Goal: Information Seeking & Learning: Check status

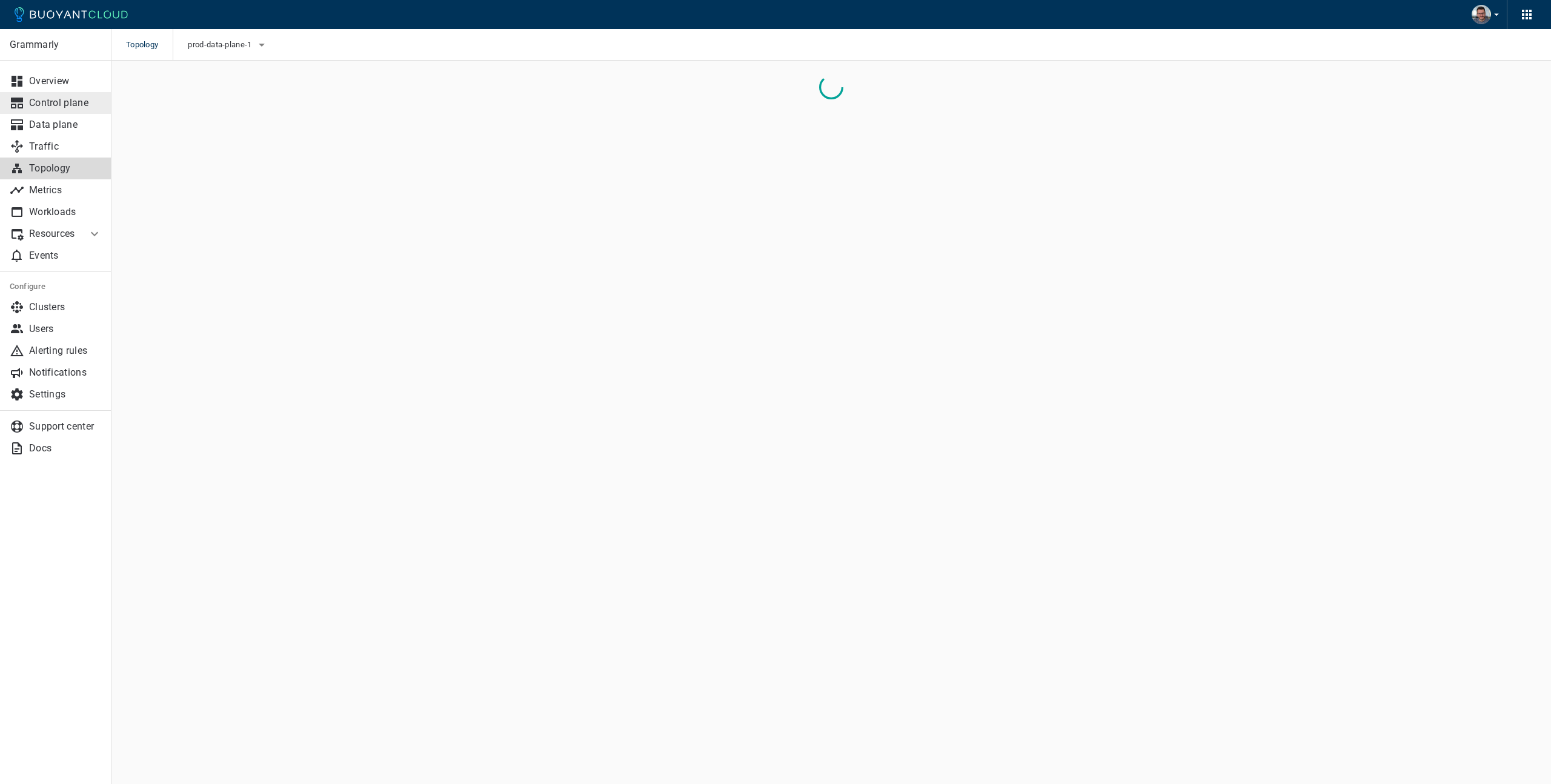
click at [55, 100] on p "Control plane" at bounding box center [65, 103] width 73 height 12
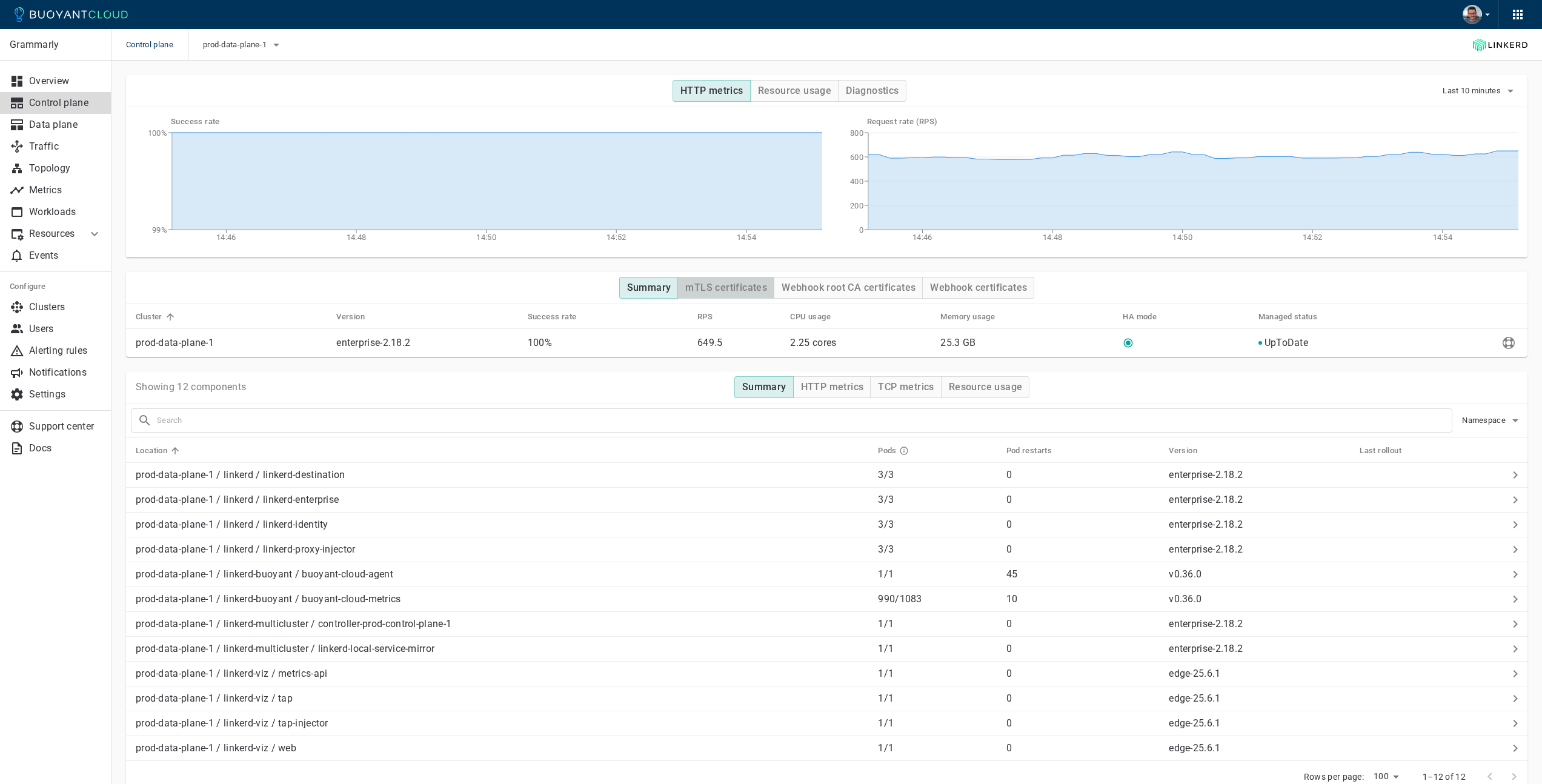
click at [712, 286] on h4 "mTLS certificates" at bounding box center [726, 288] width 81 height 12
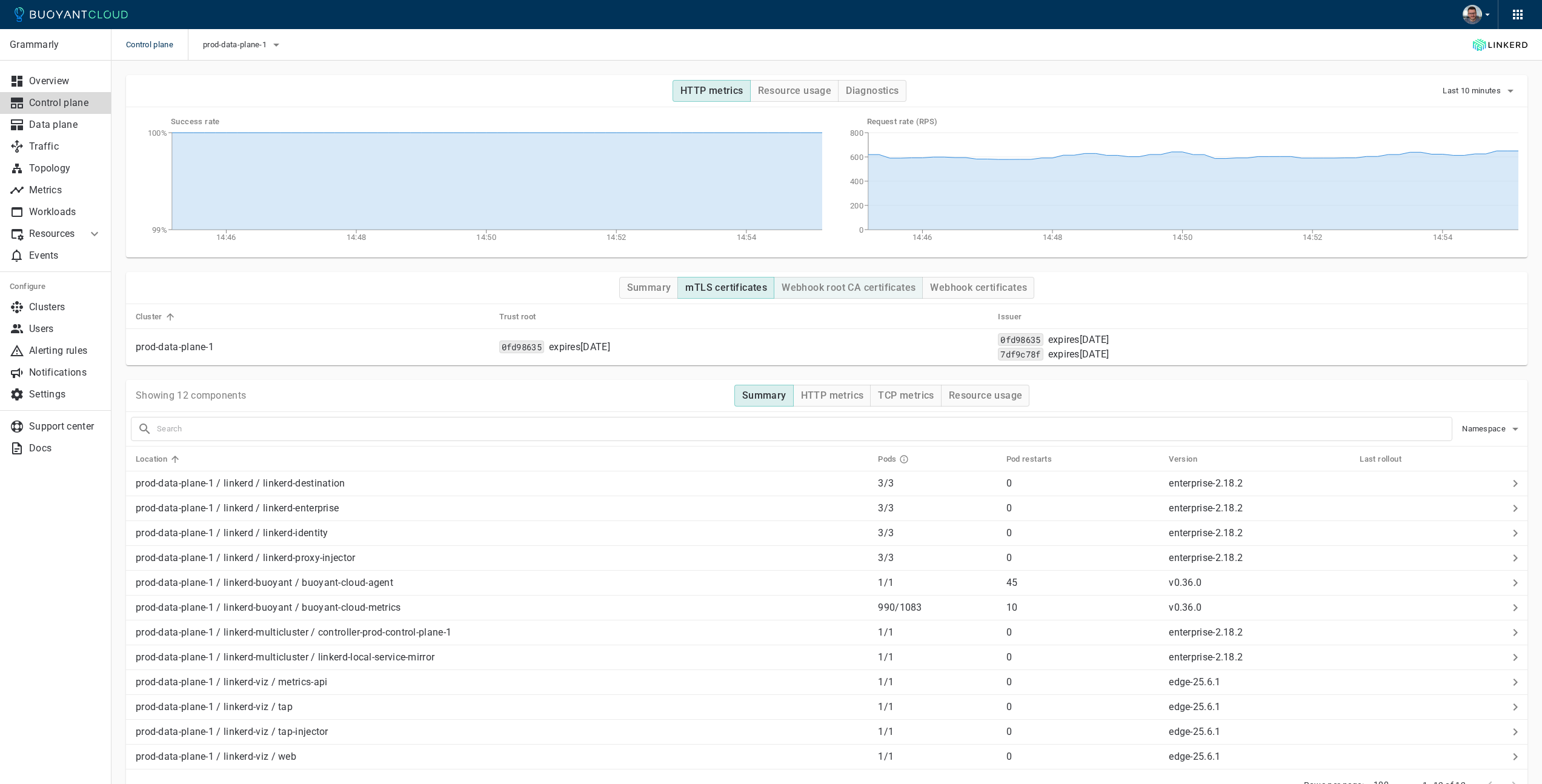
click at [843, 289] on h4 "Webhook root CA certificates" at bounding box center [849, 288] width 134 height 12
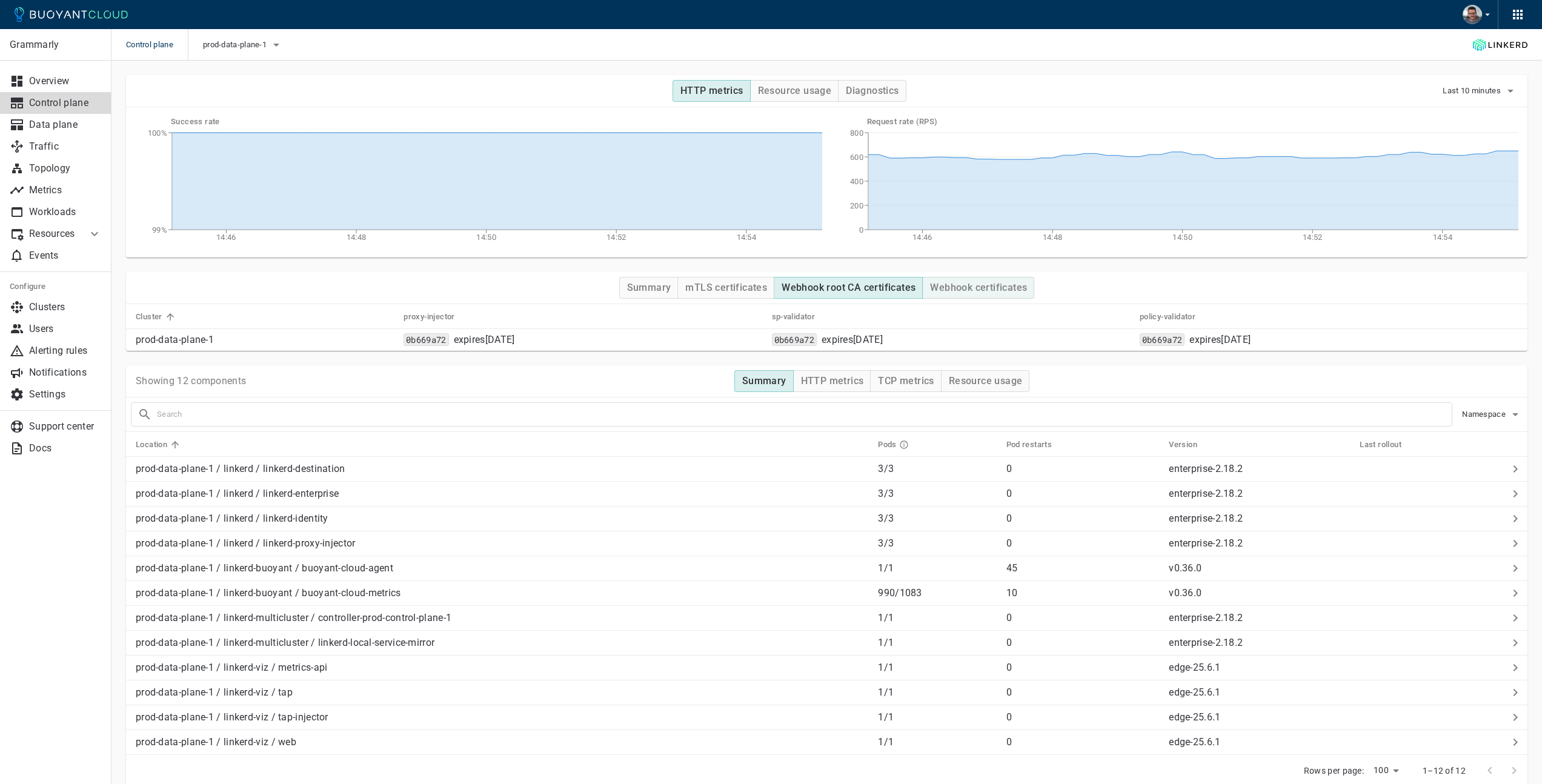
click at [963, 293] on h4 "Webhook certificates" at bounding box center [978, 288] width 97 height 12
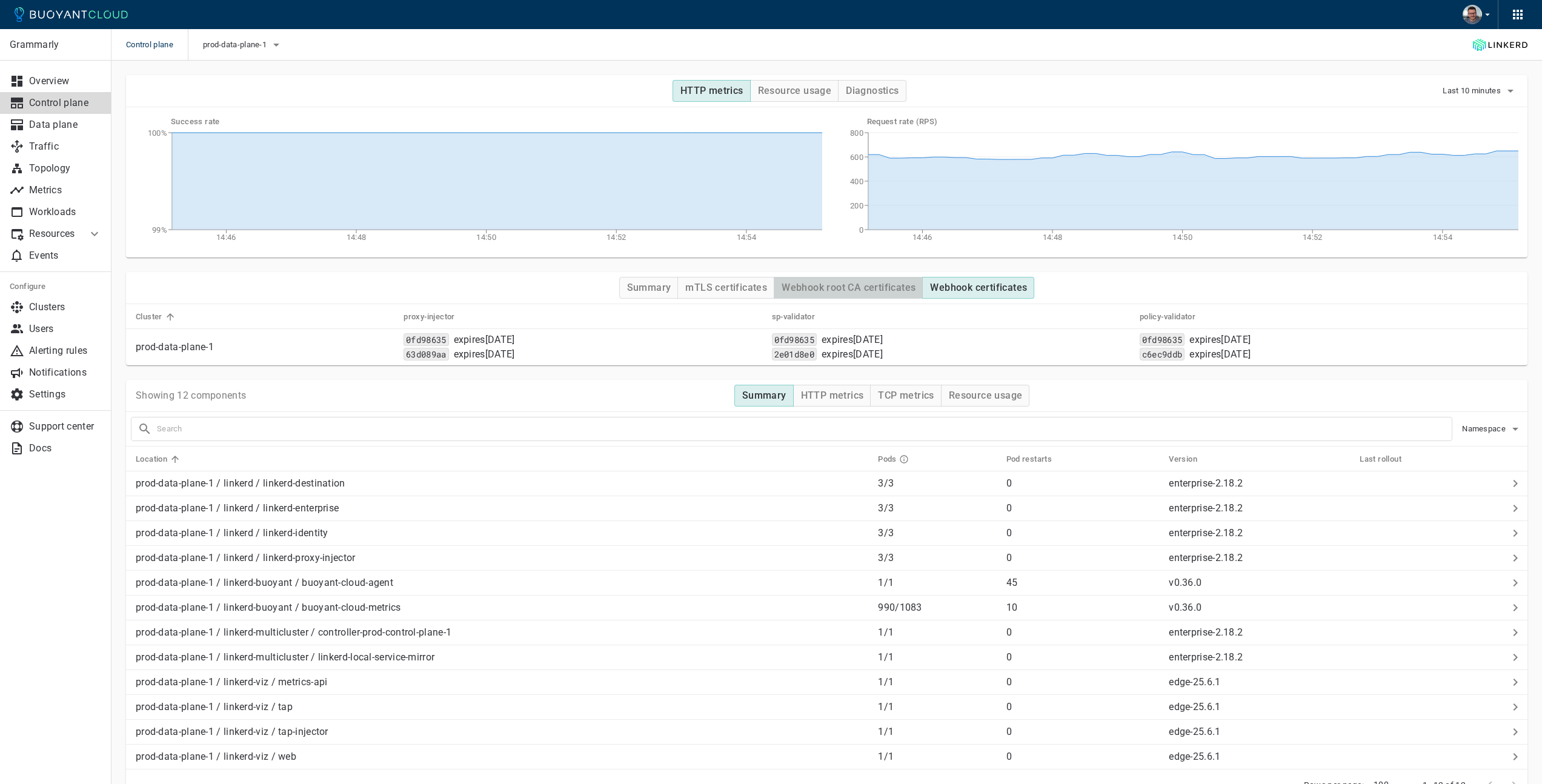
click at [826, 287] on h4 "Webhook root CA certificates" at bounding box center [849, 288] width 134 height 12
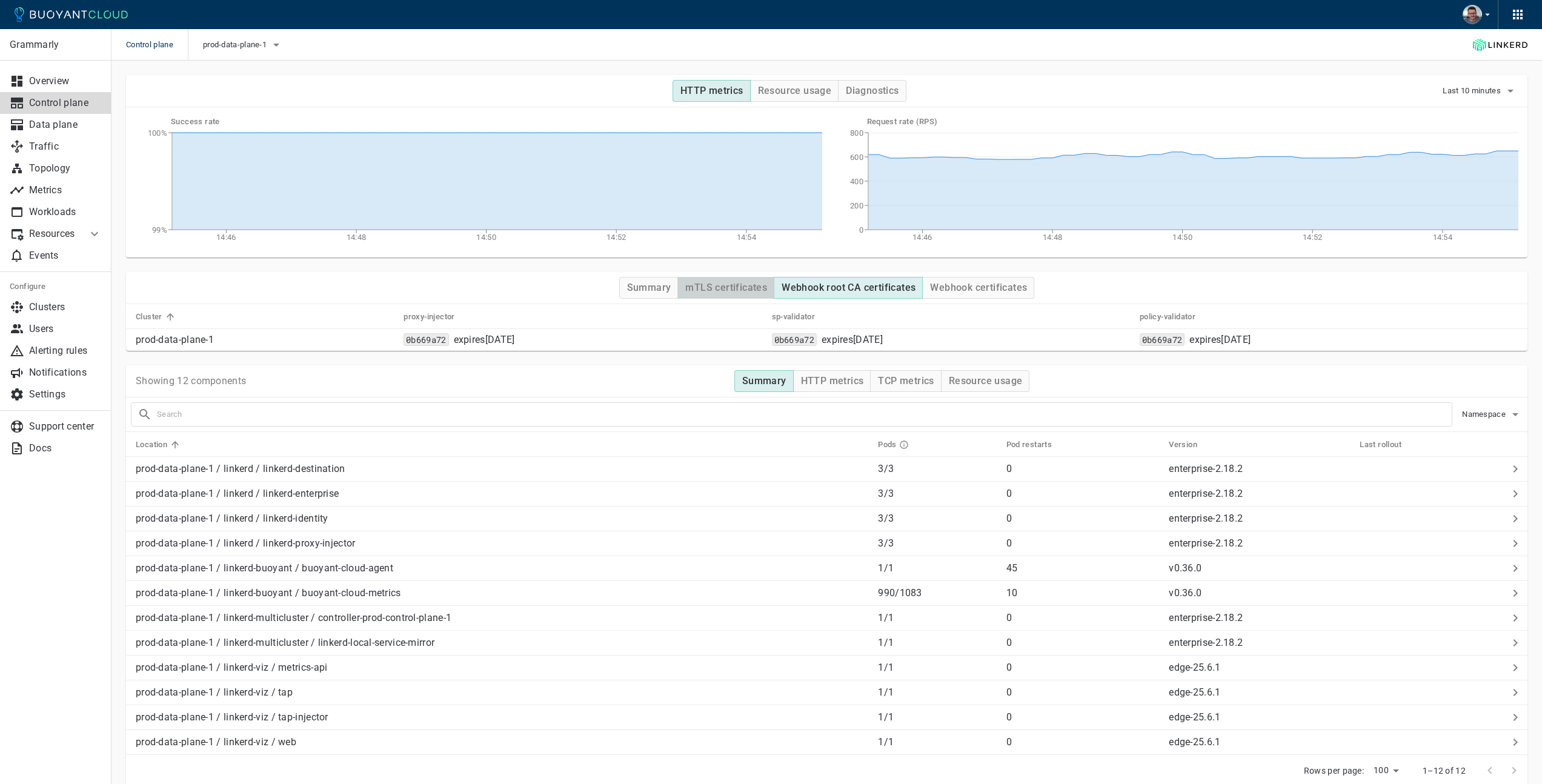
click at [735, 284] on h4 "mTLS certificates" at bounding box center [726, 288] width 81 height 12
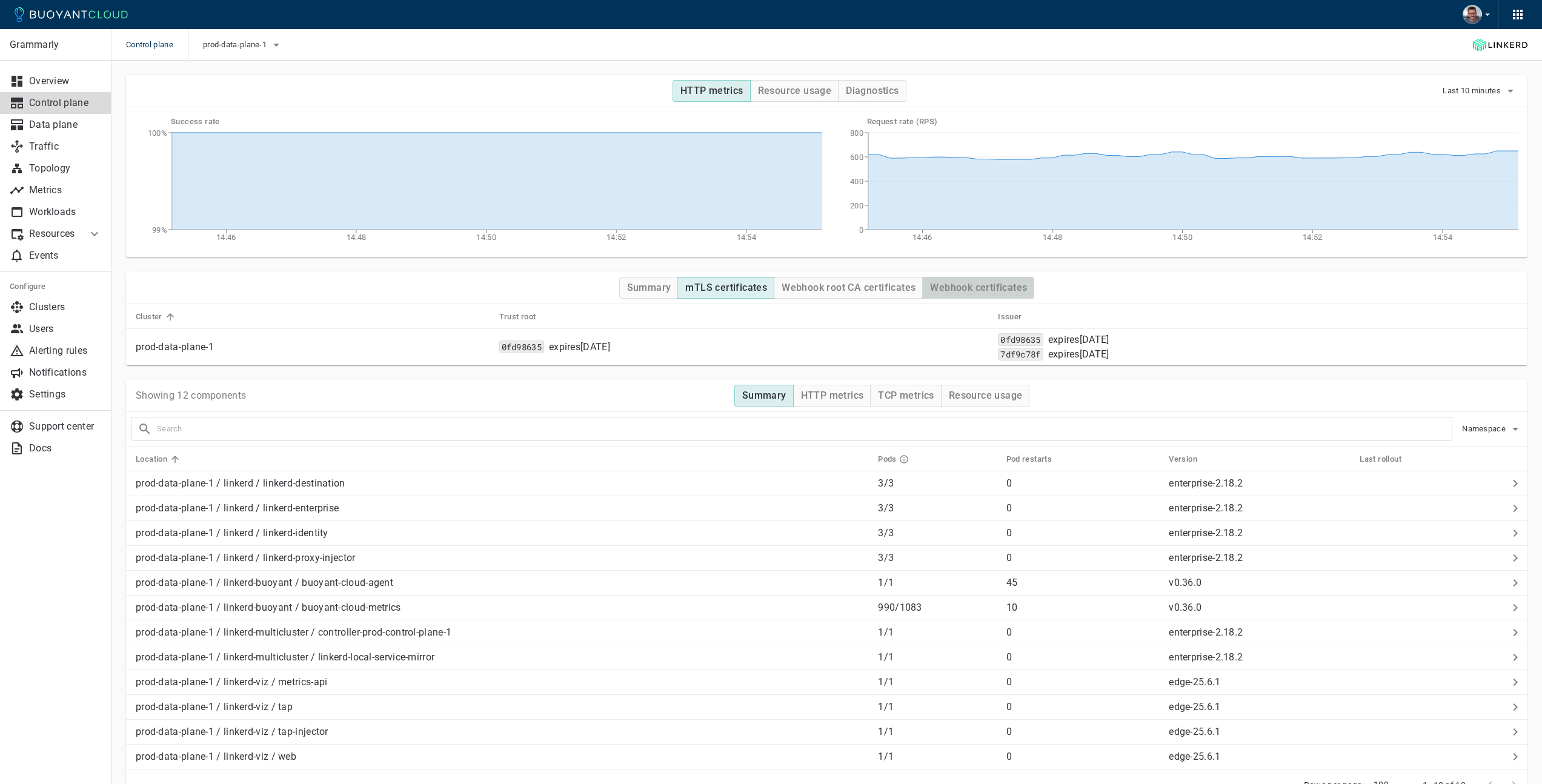
click at [971, 290] on h4 "Webhook certificates" at bounding box center [978, 288] width 97 height 12
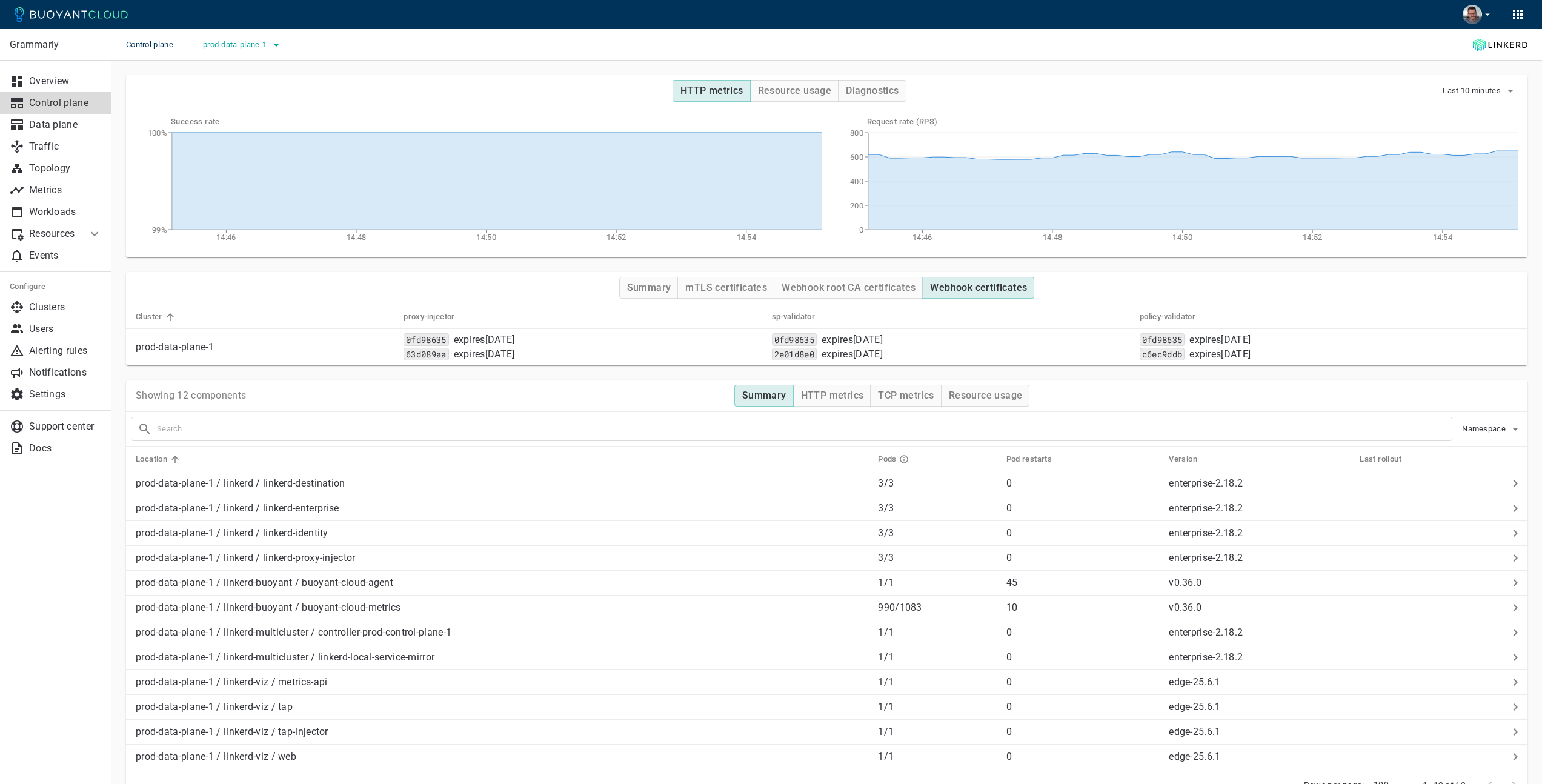
click at [264, 47] on span "prod-data-plane-1" at bounding box center [236, 45] width 66 height 9
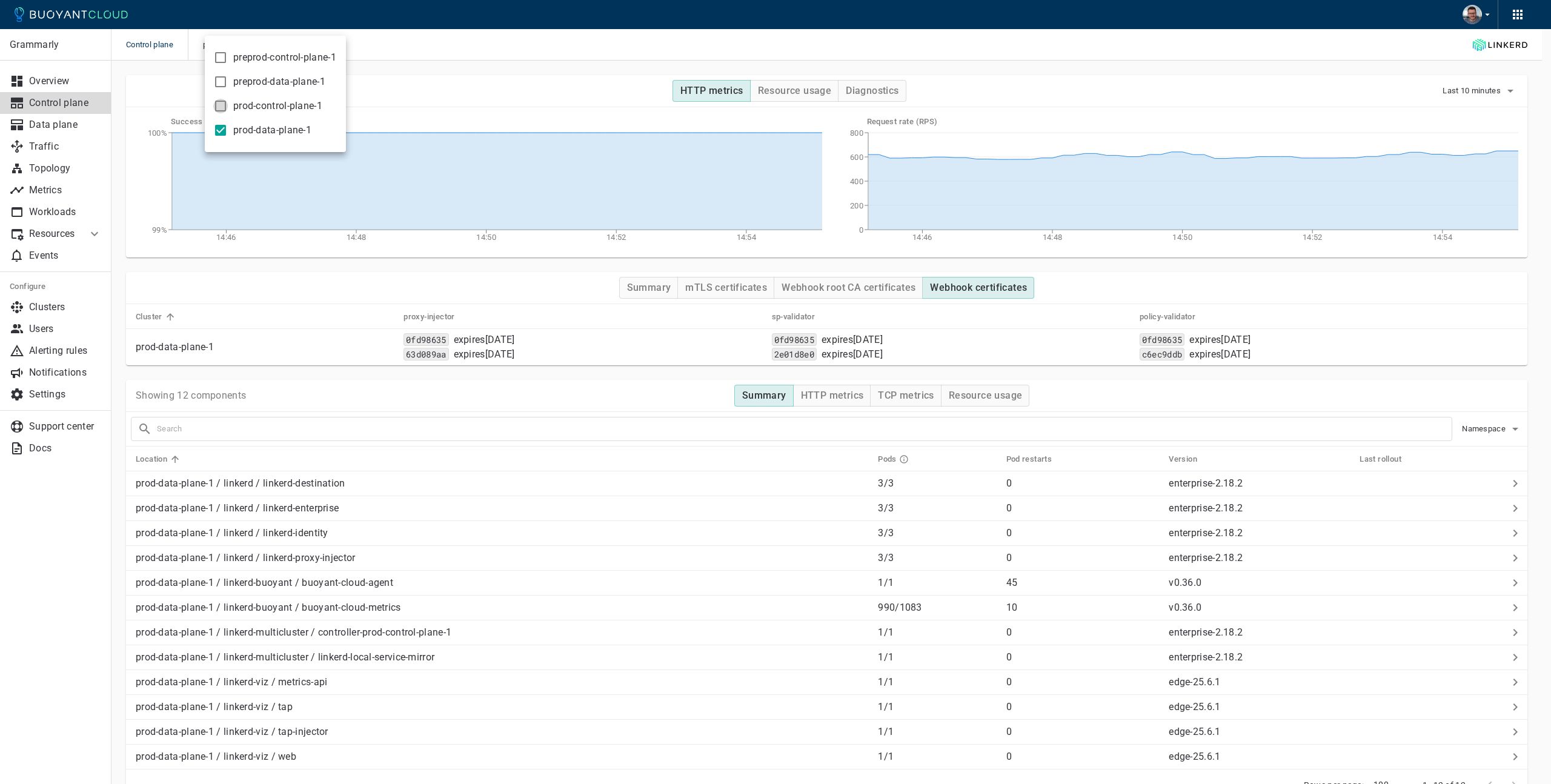
click at [221, 106] on input "prod-control-plane-1" at bounding box center [220, 105] width 15 height 15
checkbox input "true"
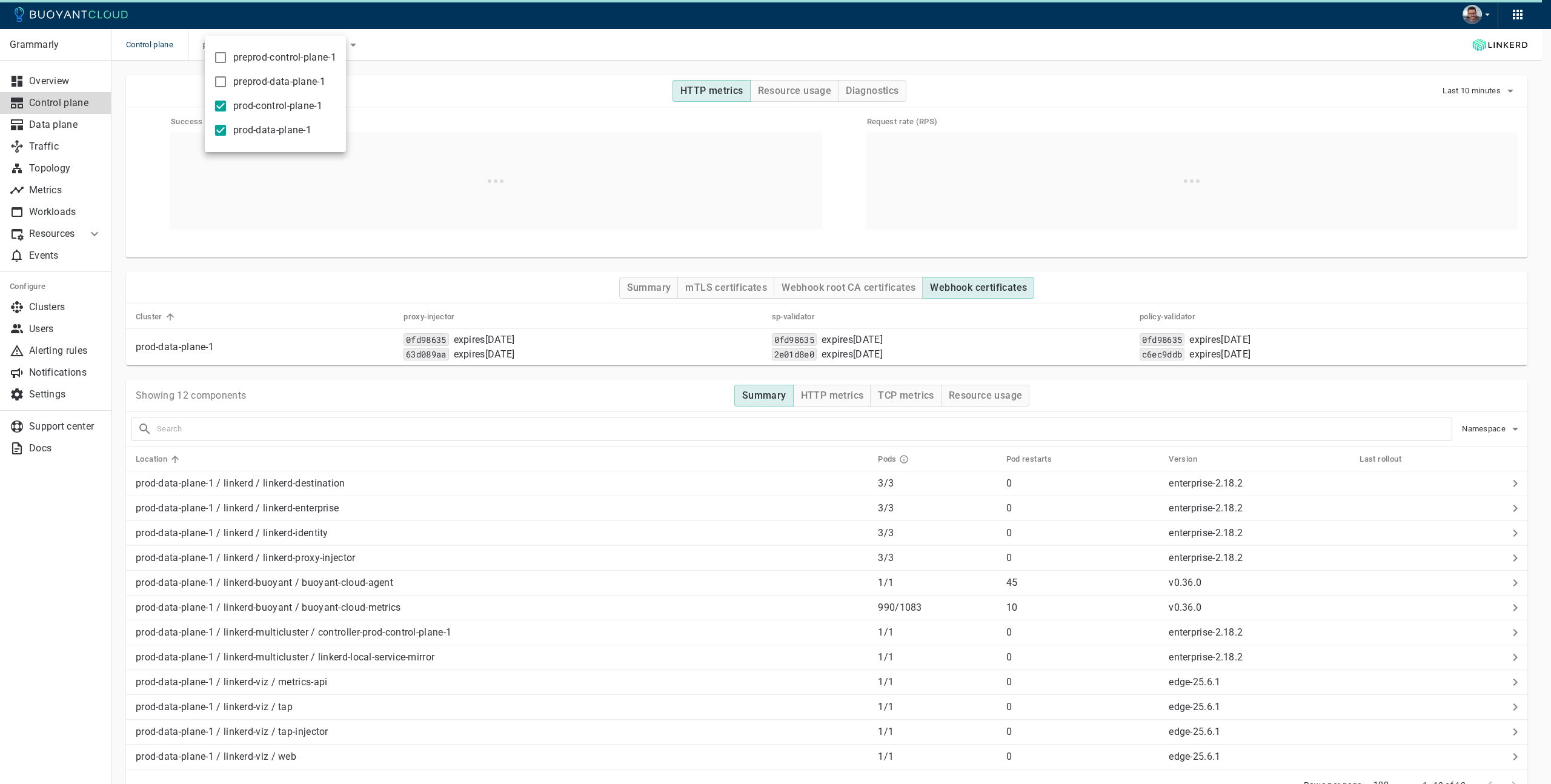
click at [219, 131] on input "prod-data-plane-1" at bounding box center [220, 130] width 15 height 15
checkbox input "false"
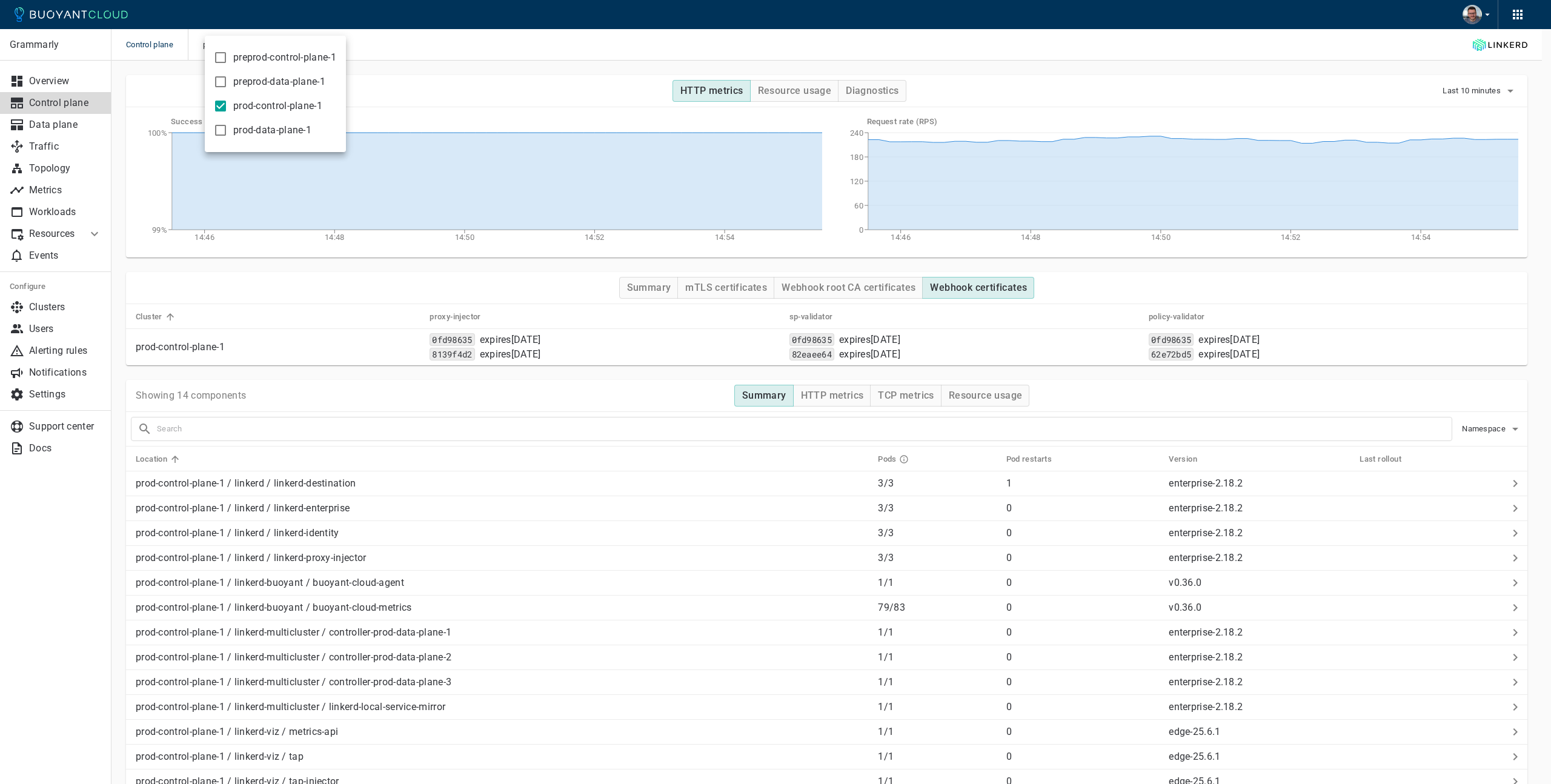
click at [731, 286] on div at bounding box center [776, 392] width 1551 height 784
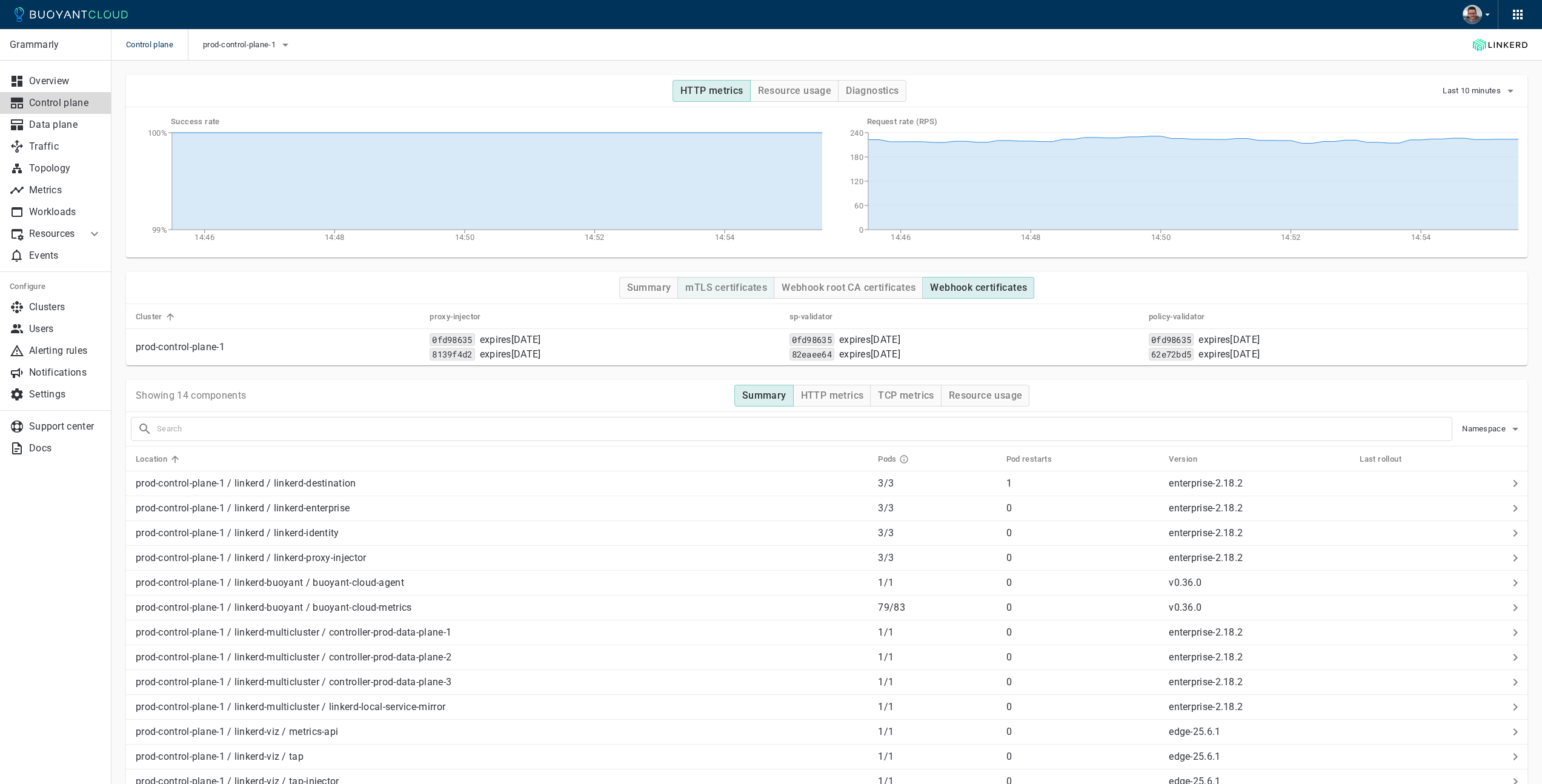
click at [723, 288] on h4 "mTLS certificates" at bounding box center [726, 288] width 81 height 12
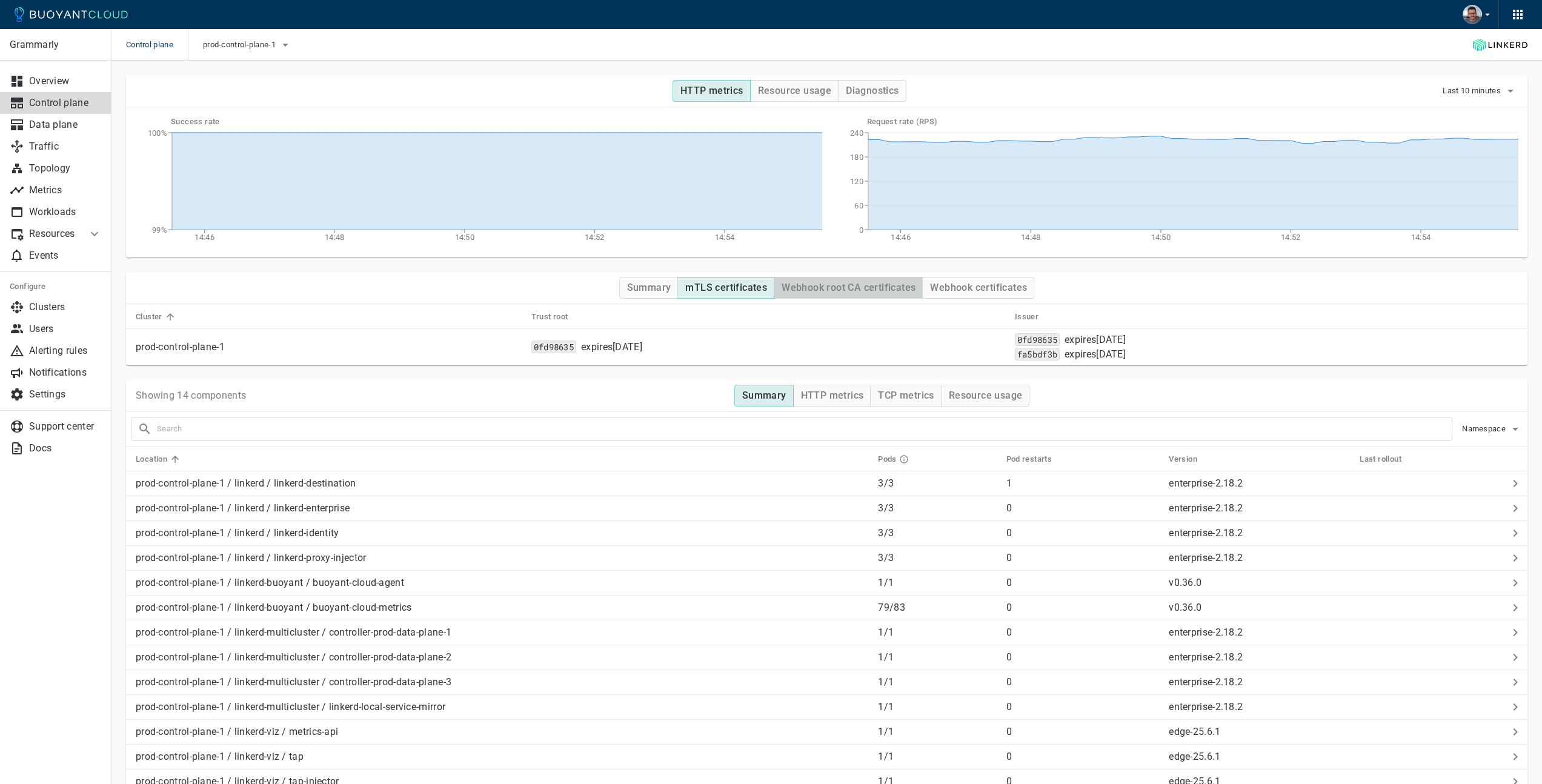
click at [862, 288] on h4 "Webhook root CA certificates" at bounding box center [849, 288] width 134 height 12
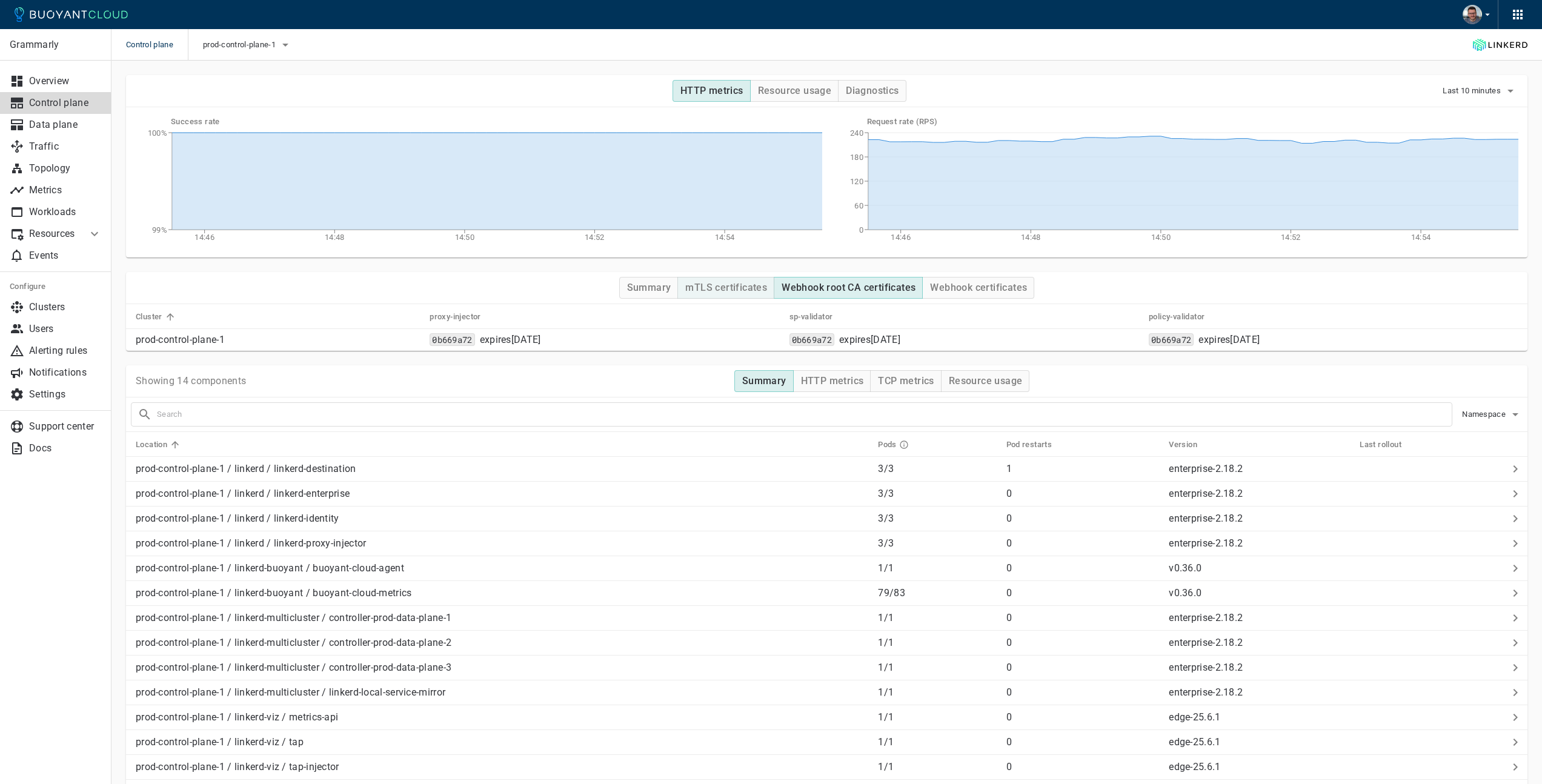
click at [738, 285] on h4 "mTLS certificates" at bounding box center [726, 288] width 81 height 12
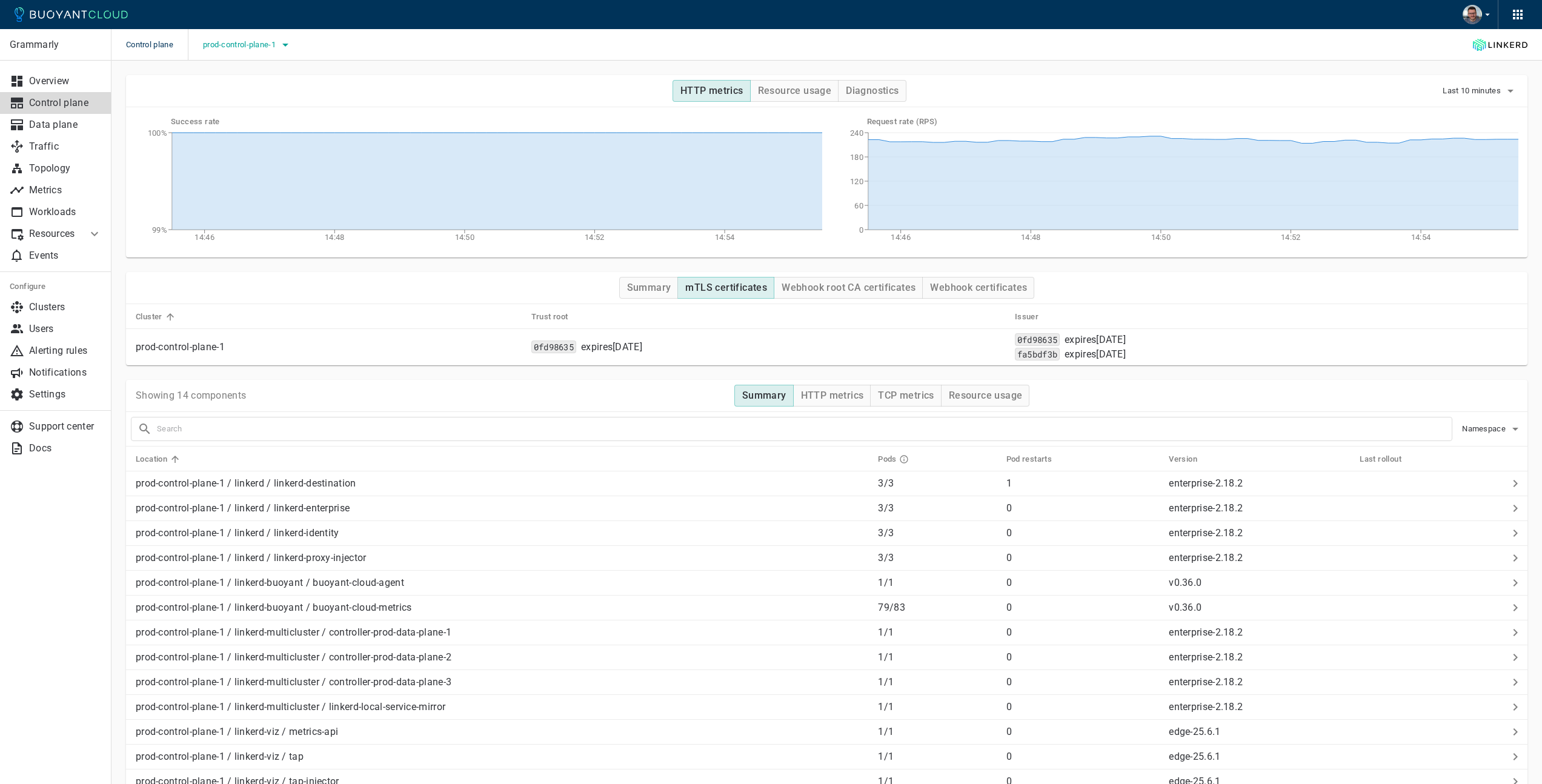
click at [278, 46] on span "prod-control-plane-1" at bounding box center [241, 45] width 75 height 9
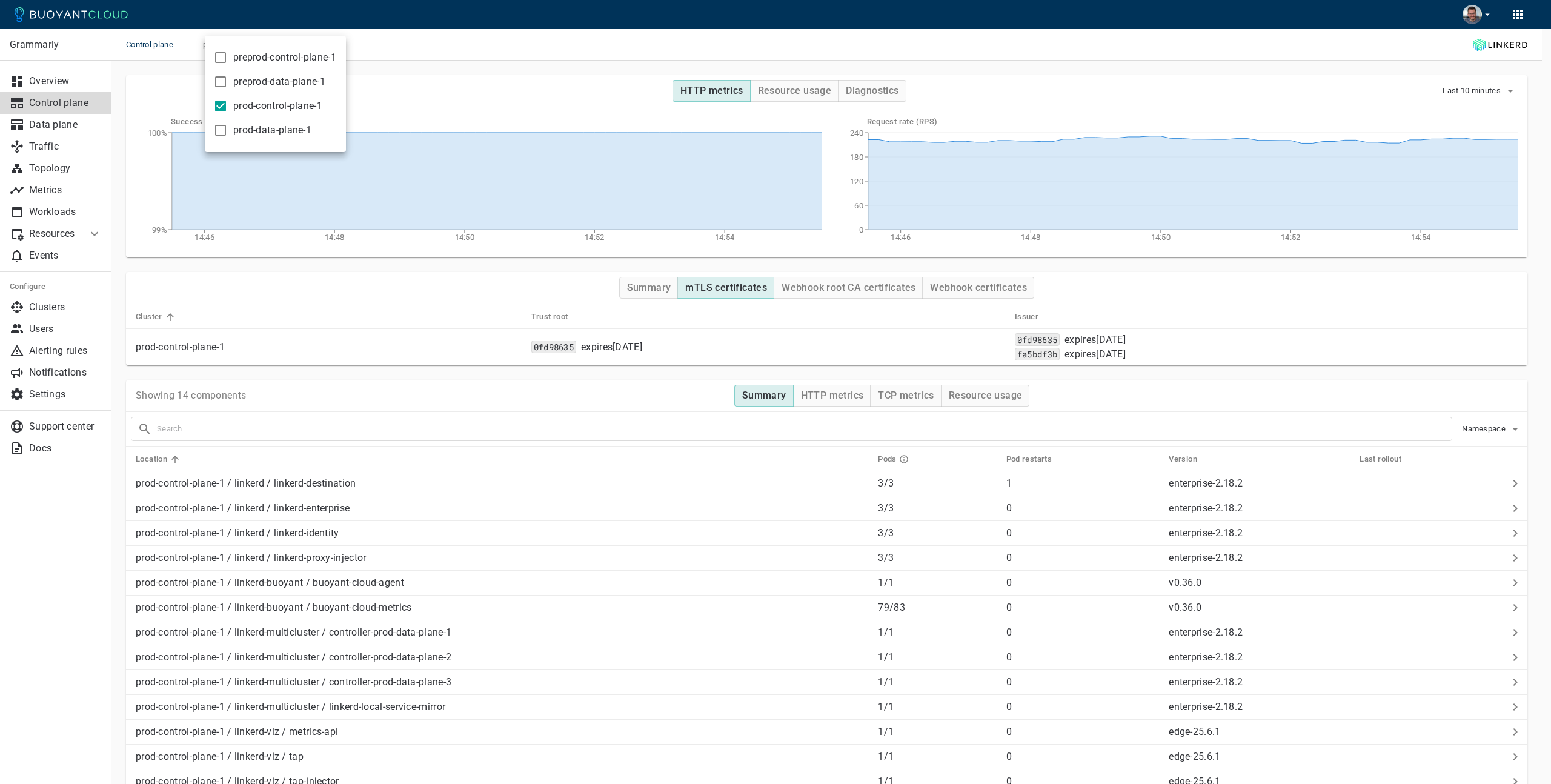
click at [249, 105] on span "prod-control-plane-1" at bounding box center [278, 106] width 89 height 12
click at [228, 105] on input "prod-control-plane-1" at bounding box center [220, 105] width 15 height 15
checkbox input "false"
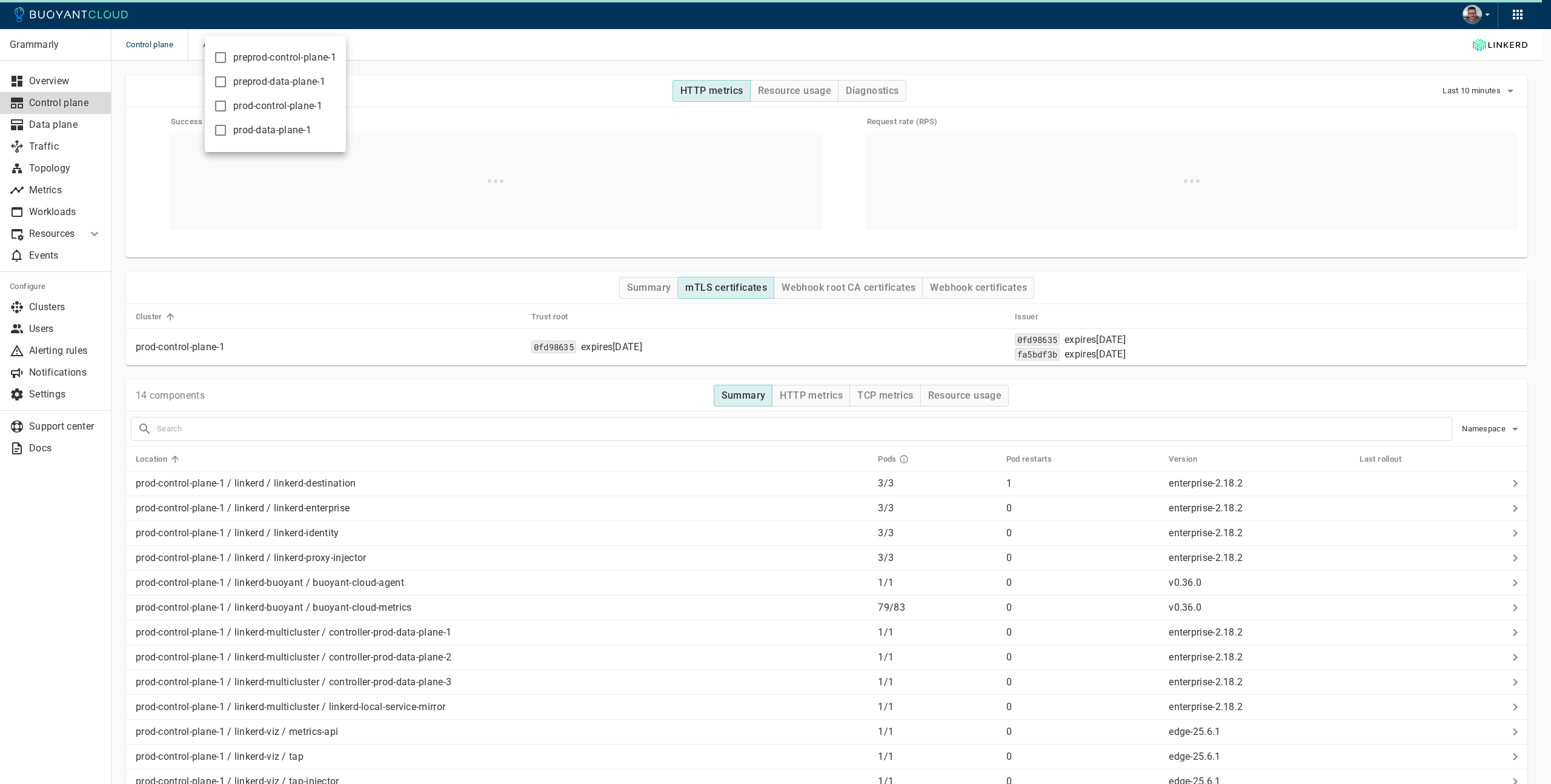
click at [248, 87] on span "preprod-data-plane-1" at bounding box center [278, 81] width 92 height 12
click at [228, 87] on input "preprod-data-plane-1" at bounding box center [220, 81] width 15 height 15
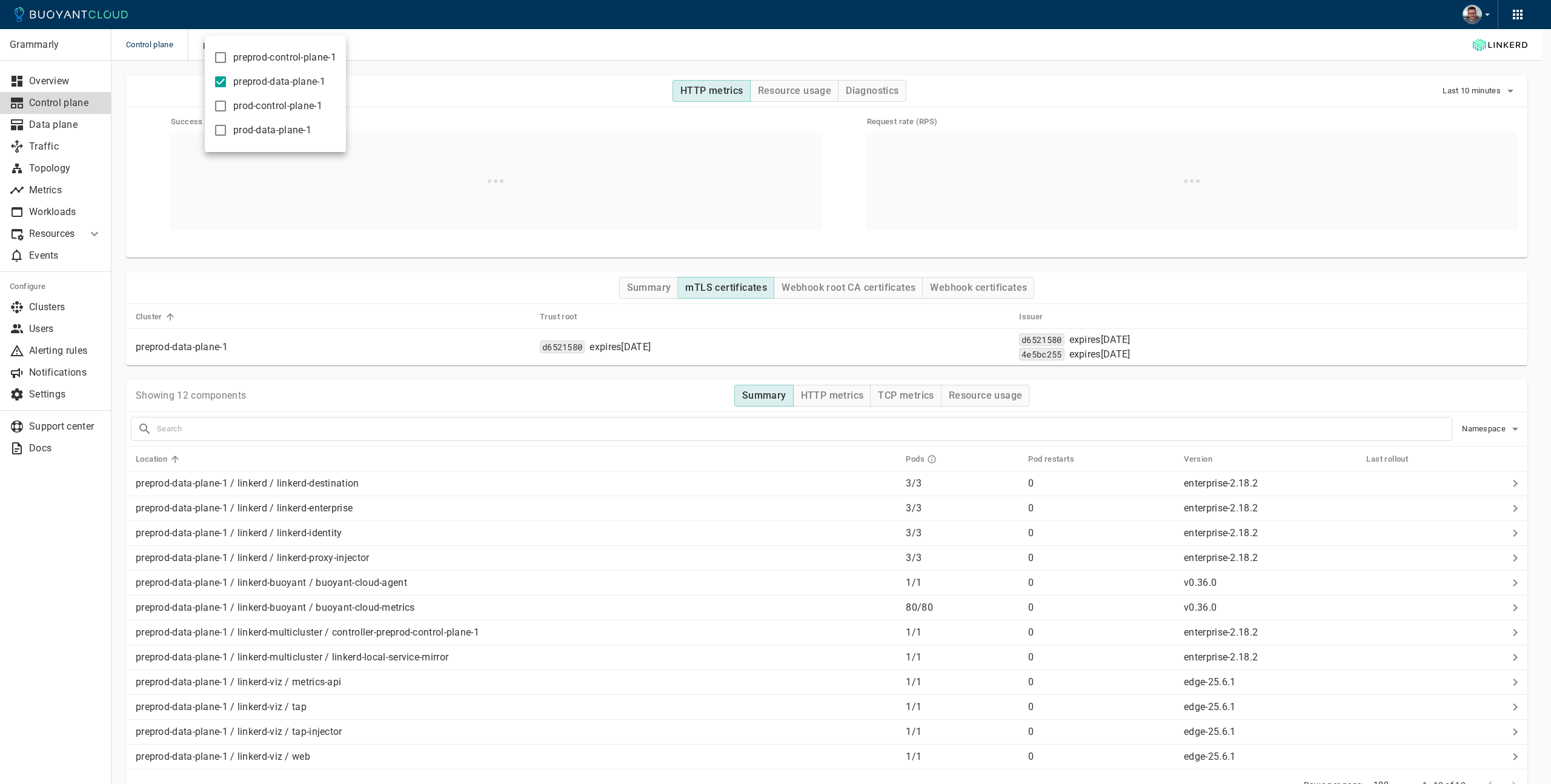
click at [276, 82] on span "preprod-data-plane-1" at bounding box center [278, 81] width 92 height 12
click at [228, 82] on input "preprod-data-plane-1" at bounding box center [220, 81] width 15 height 15
checkbox input "false"
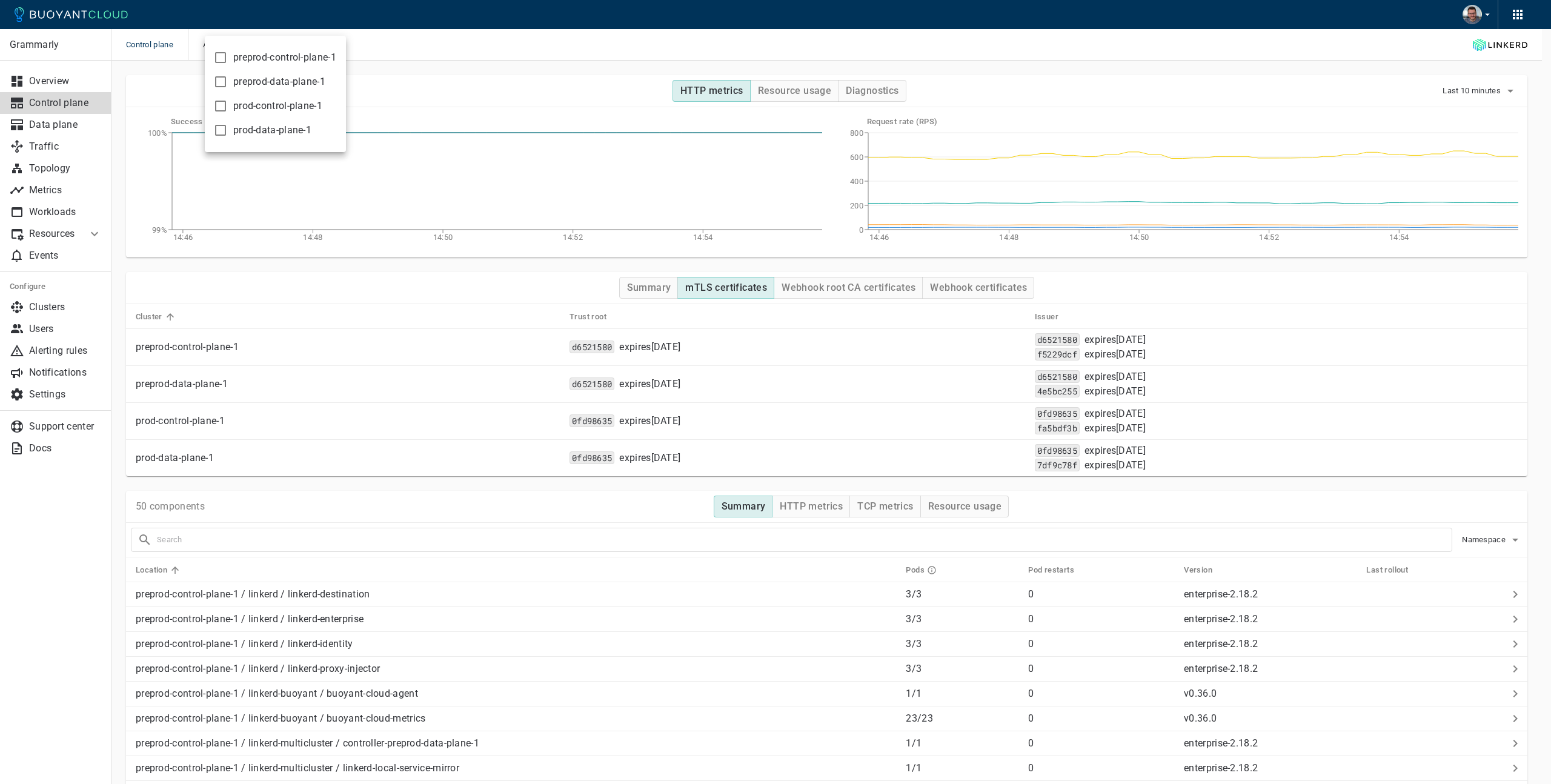
click at [266, 51] on label "preprod-control-plane-1" at bounding box center [272, 57] width 129 height 24
click at [228, 51] on input "preprod-control-plane-1" at bounding box center [220, 57] width 15 height 15
checkbox input "true"
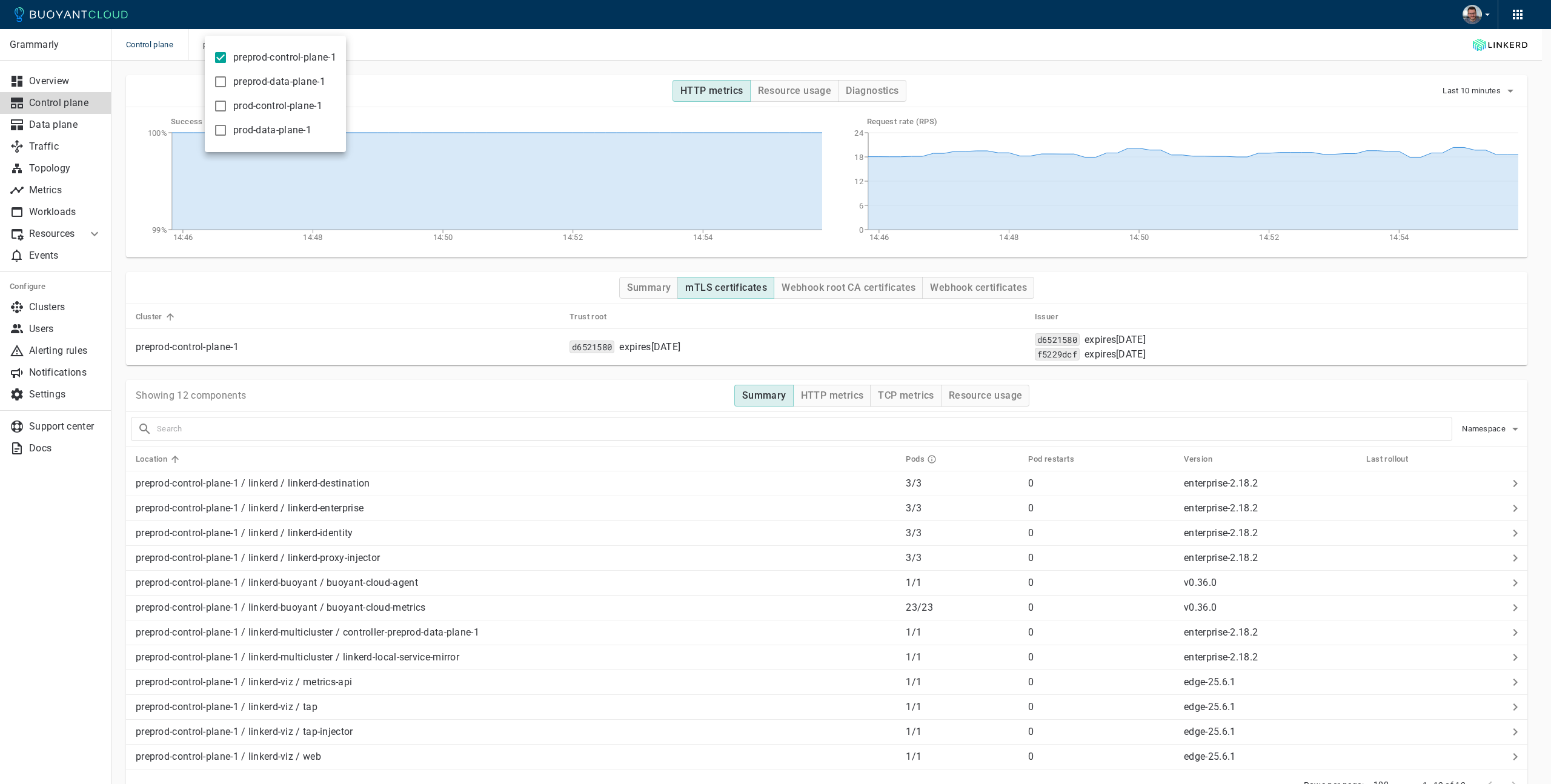
click at [494, 56] on div at bounding box center [776, 392] width 1551 height 784
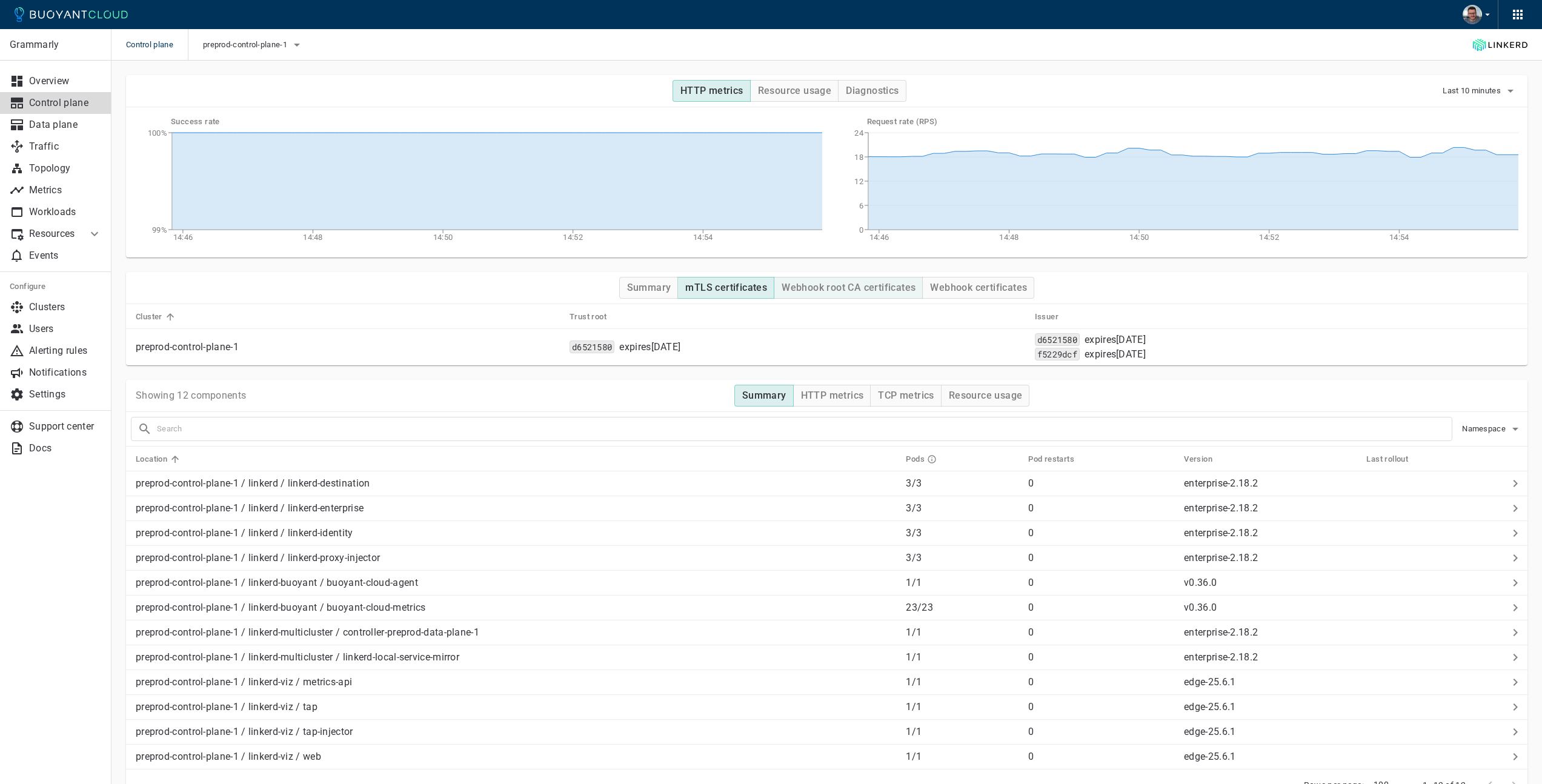
click at [856, 295] on button "Webhook root CA certificates" at bounding box center [849, 287] width 149 height 21
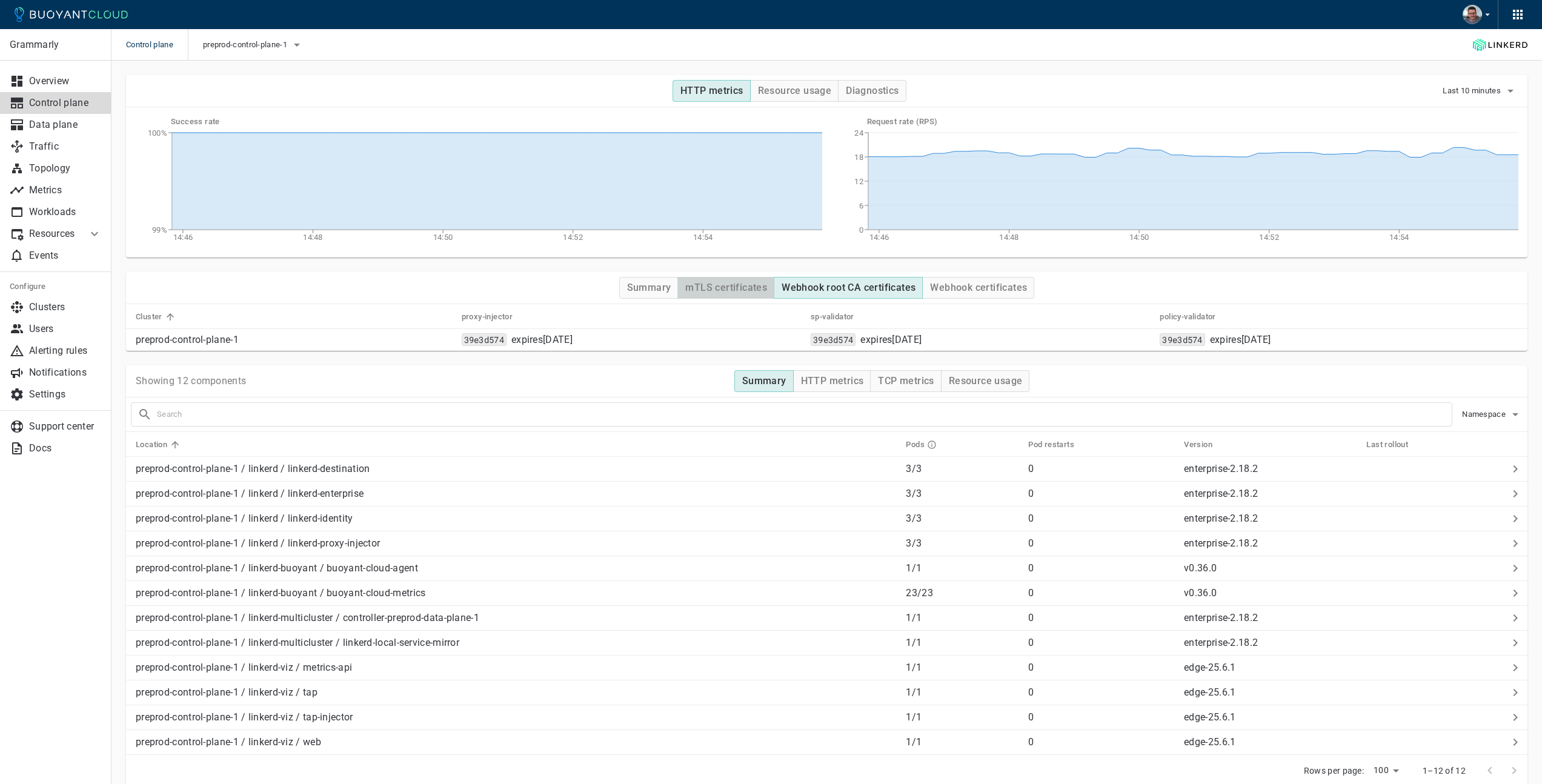
click at [706, 282] on h4 "mTLS certificates" at bounding box center [726, 288] width 81 height 12
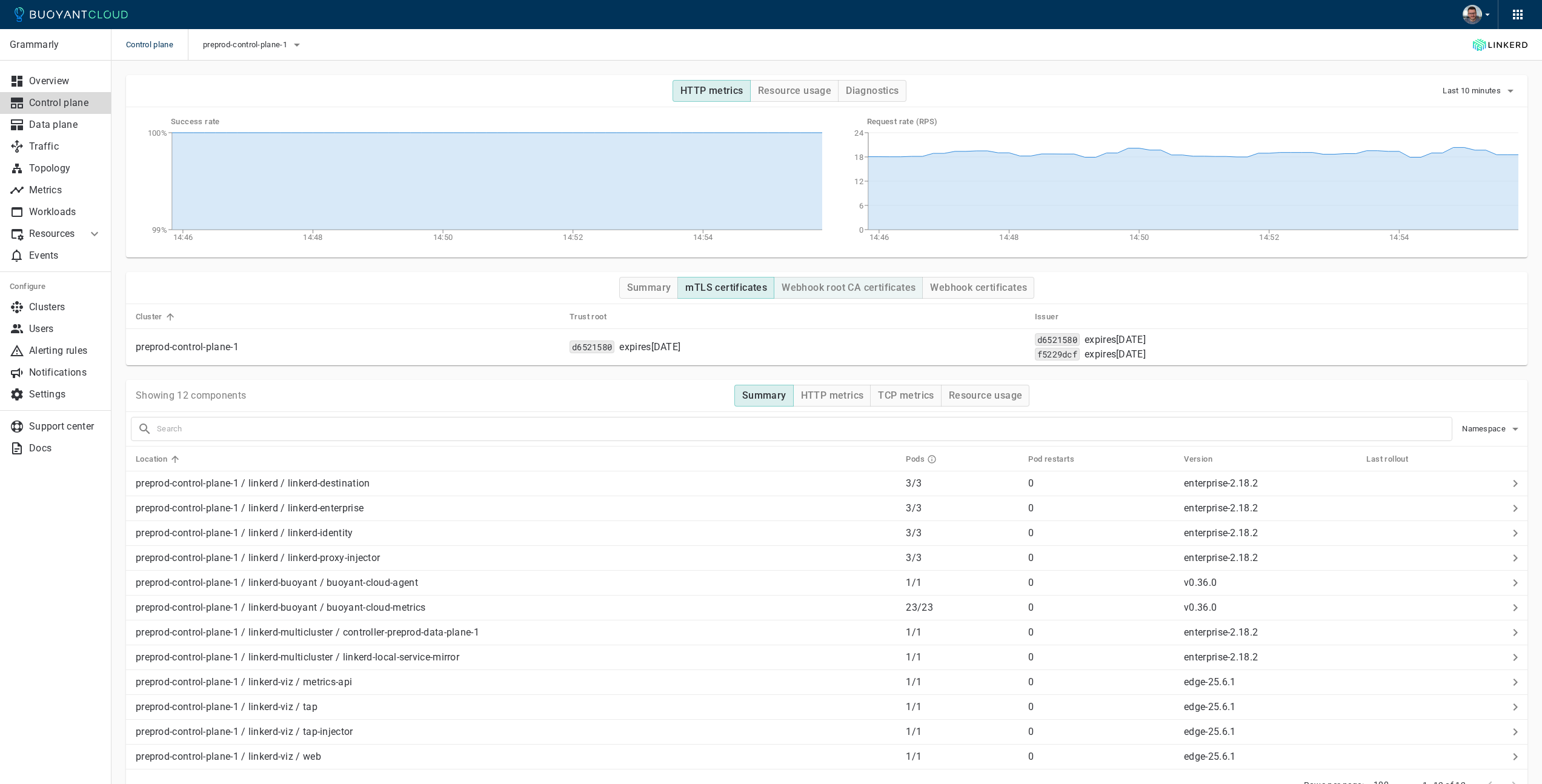
type button "mTLS certificates"
